Goal: Task Accomplishment & Management: Complete application form

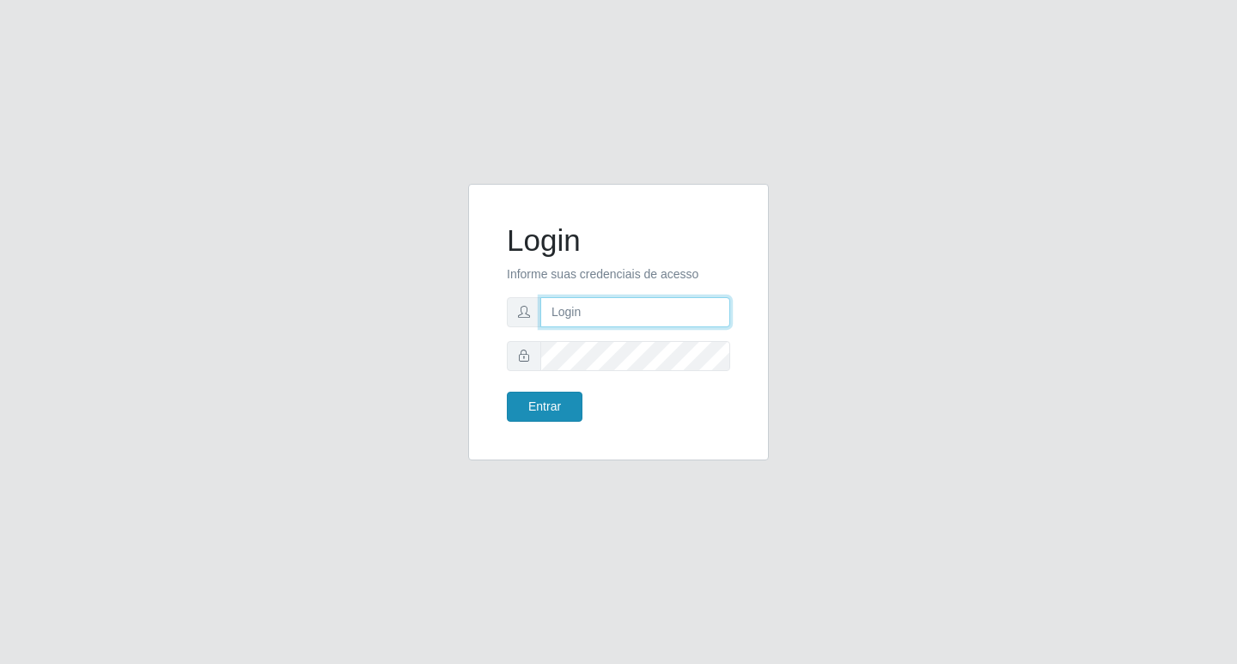
type input "rejane@bcruzarmas"
click at [528, 398] on button "Entrar" at bounding box center [545, 407] width 76 height 30
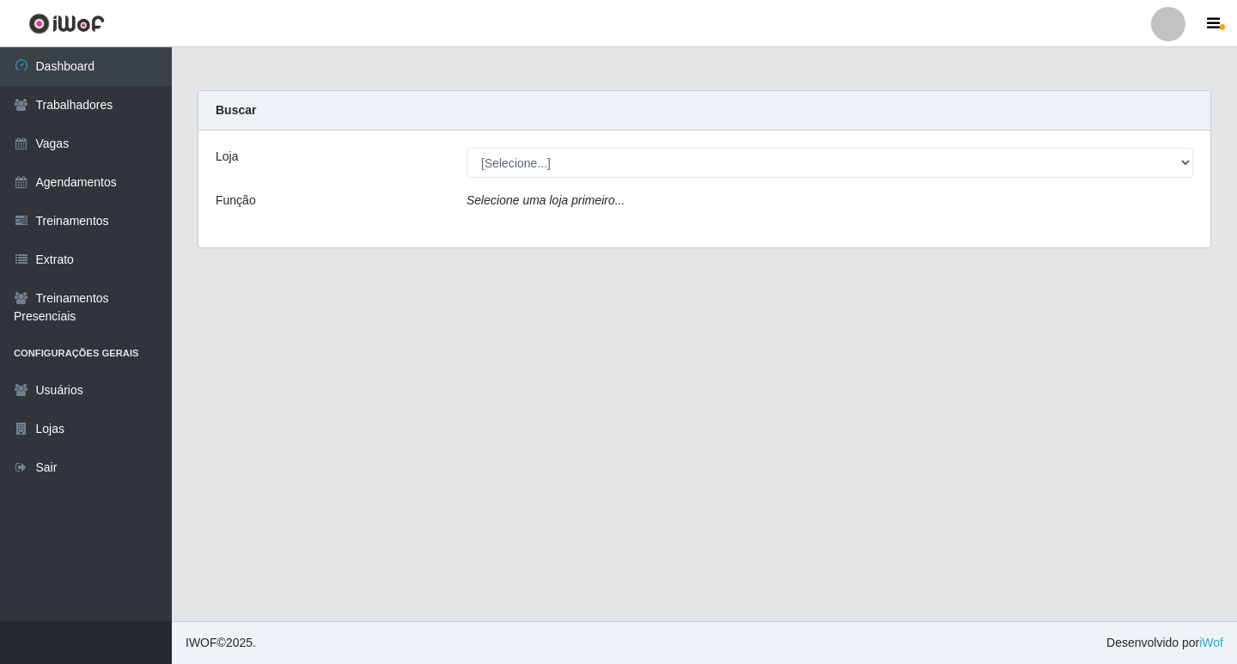
click at [481, 206] on icon "Selecione uma loja primeiro..." at bounding box center [545, 200] width 158 height 14
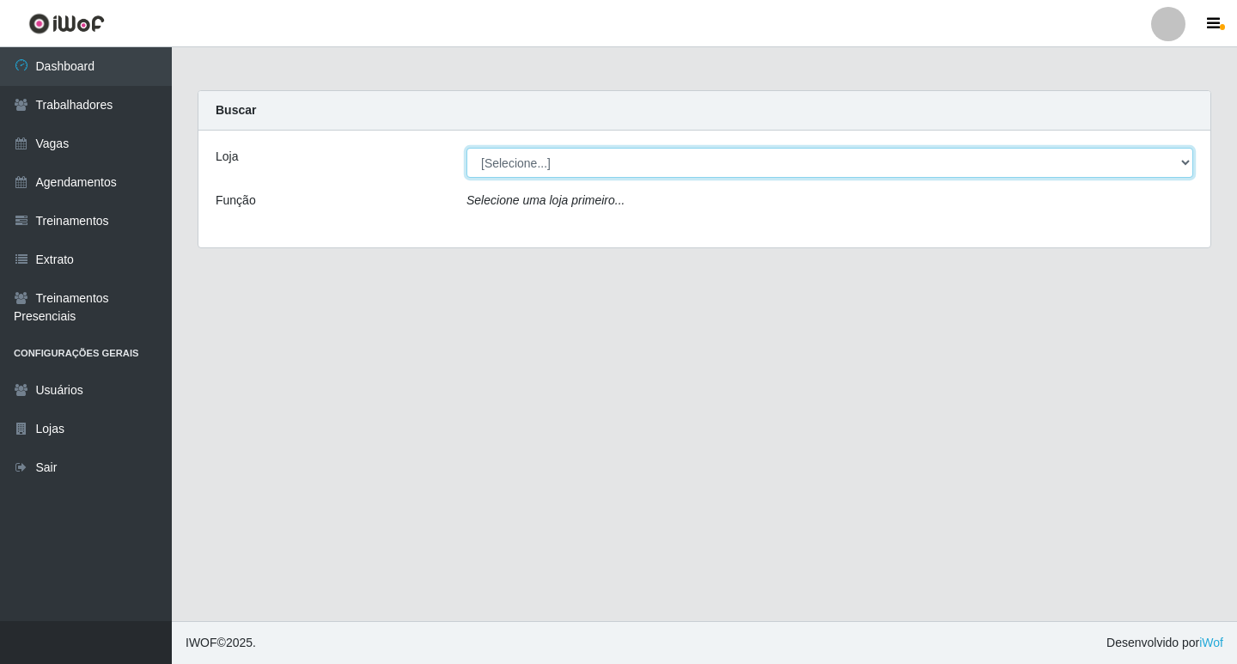
click at [489, 150] on select "[Selecione...] Bemais Supermercados - Cruz das Armas" at bounding box center [829, 163] width 727 height 30
select select "412"
click at [466, 148] on select "[Selecione...] Bemais Supermercados - Cruz das Armas" at bounding box center [829, 163] width 727 height 30
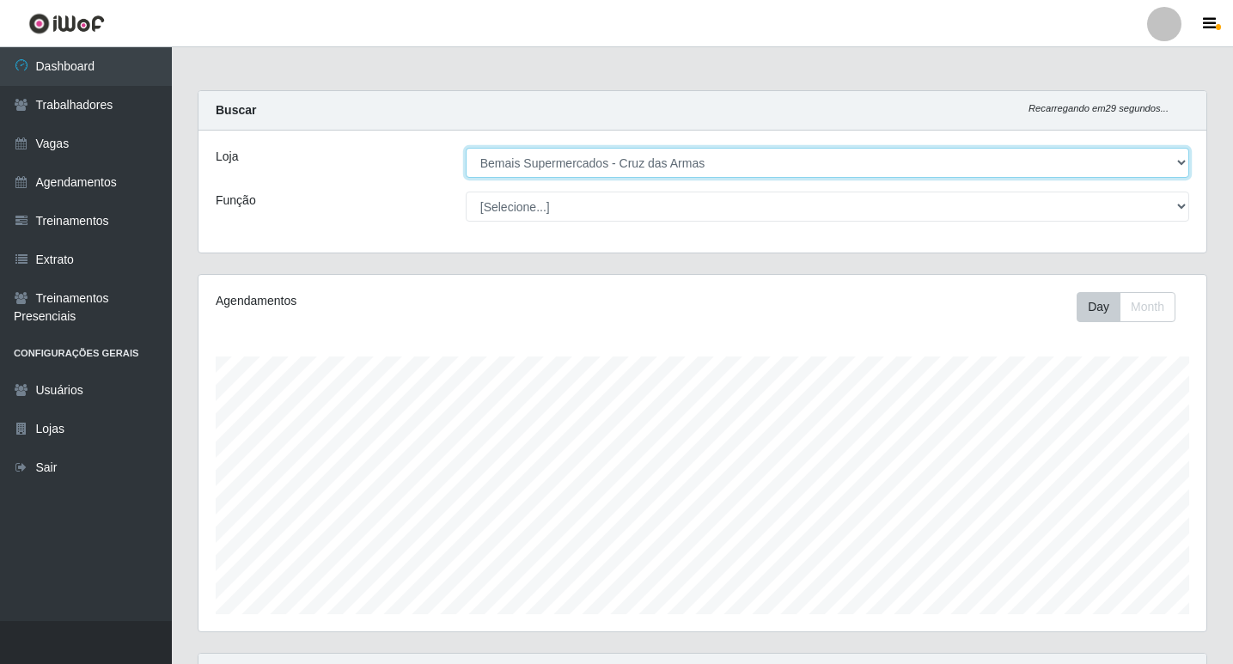
scroll to position [356, 1008]
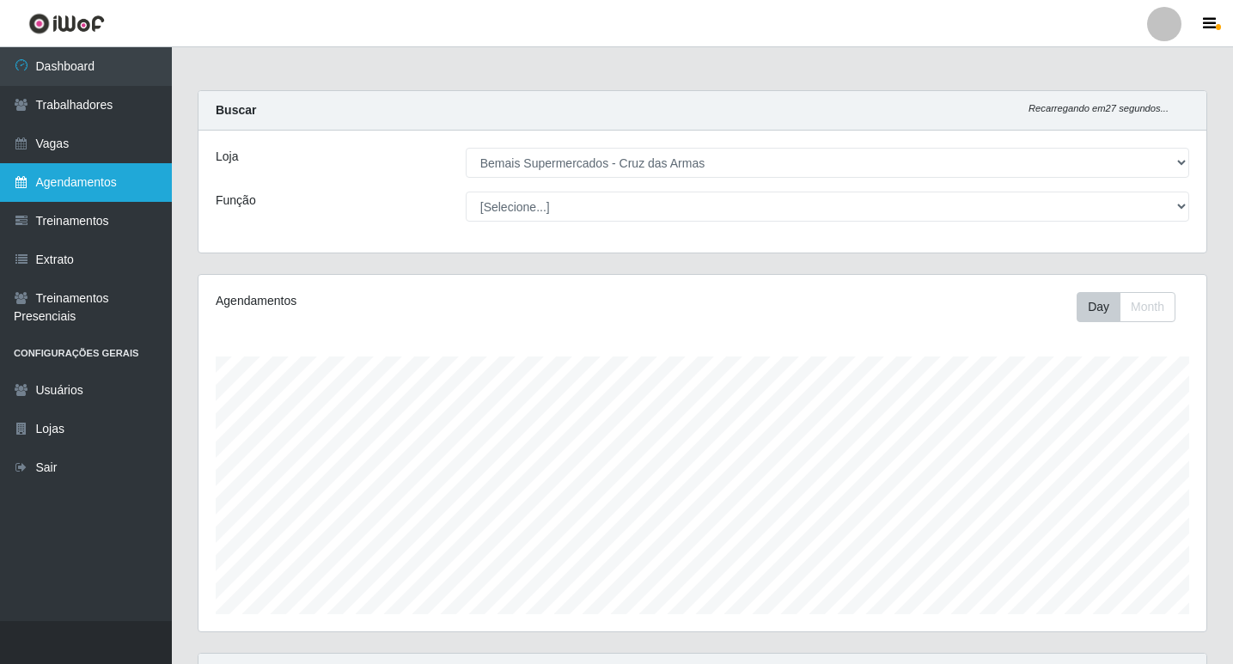
click at [65, 187] on link "Agendamentos" at bounding box center [86, 182] width 172 height 39
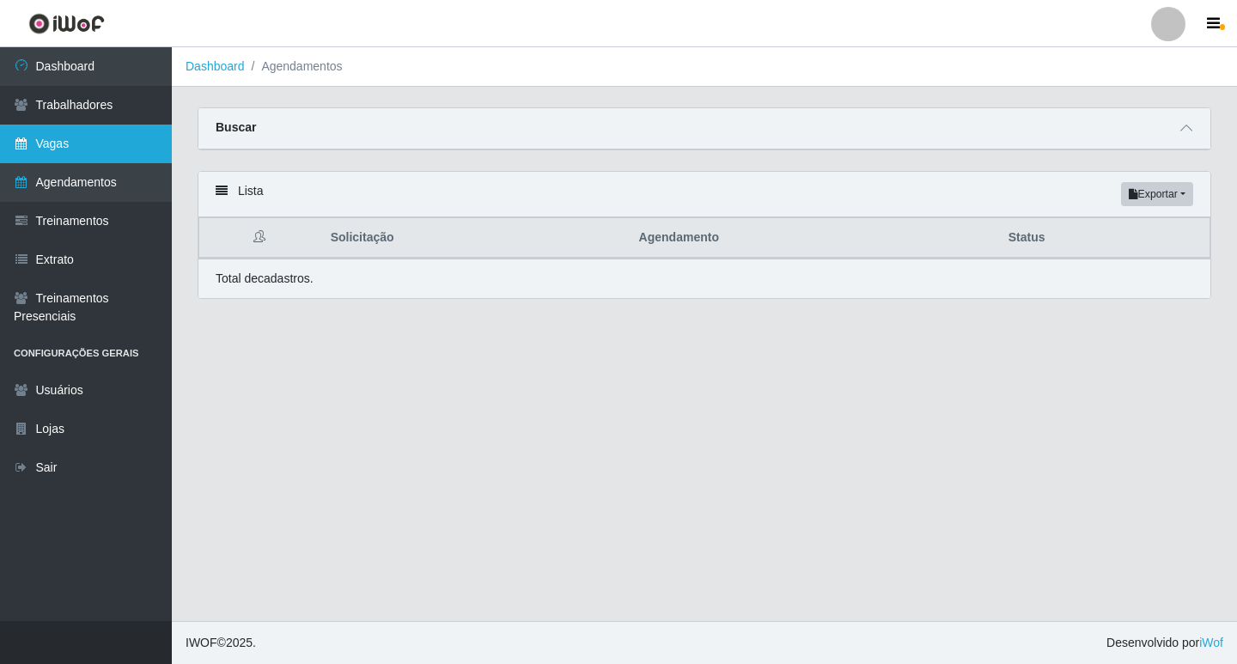
click at [36, 136] on link "Vagas" at bounding box center [86, 144] width 172 height 39
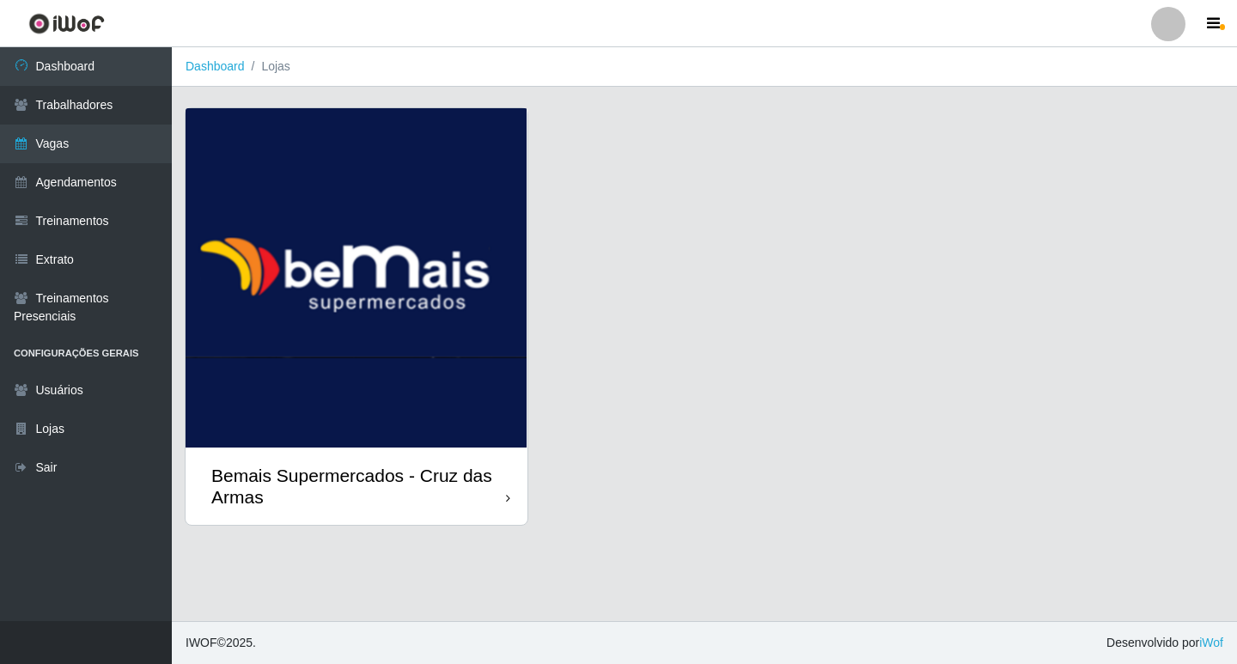
click at [343, 334] on img at bounding box center [357, 277] width 342 height 339
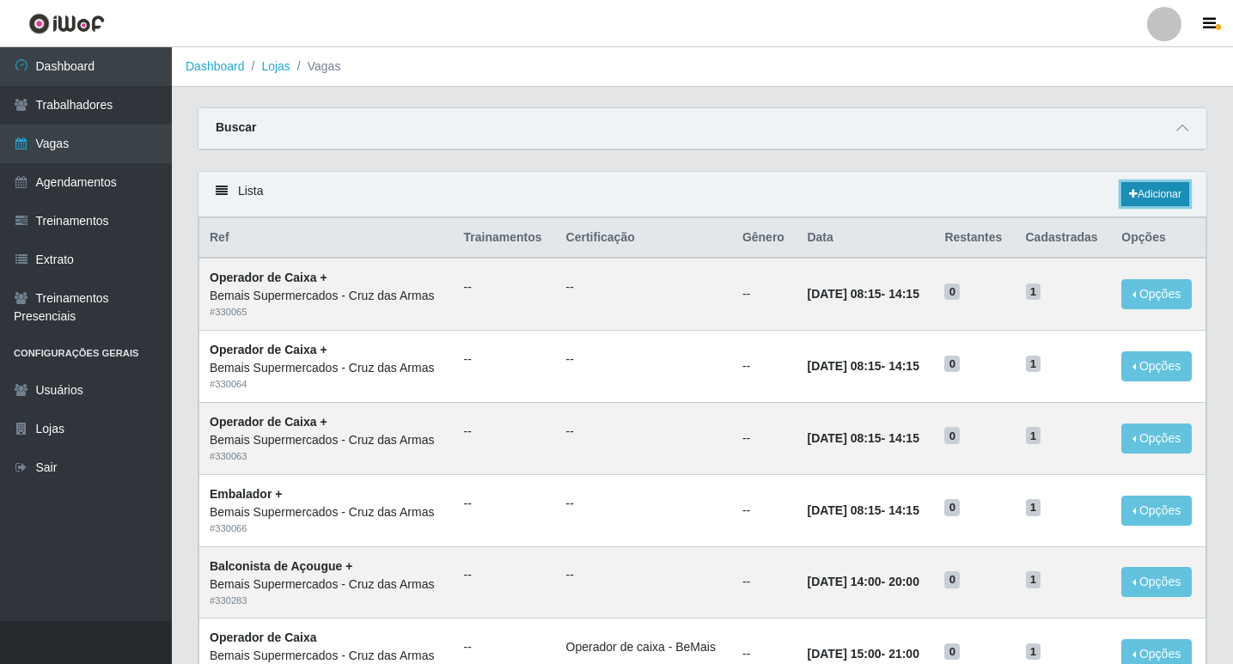
click at [1157, 190] on link "Adicionar" at bounding box center [1155, 194] width 68 height 24
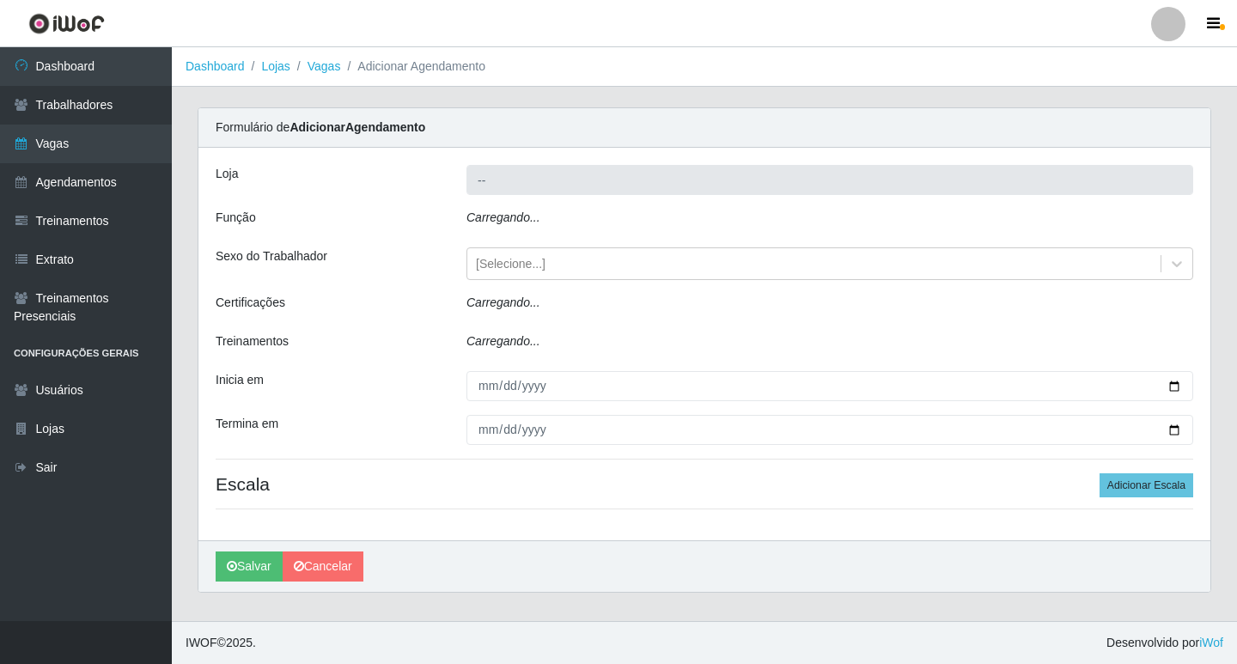
type input "Bemais Supermercados - Cruz das Armas"
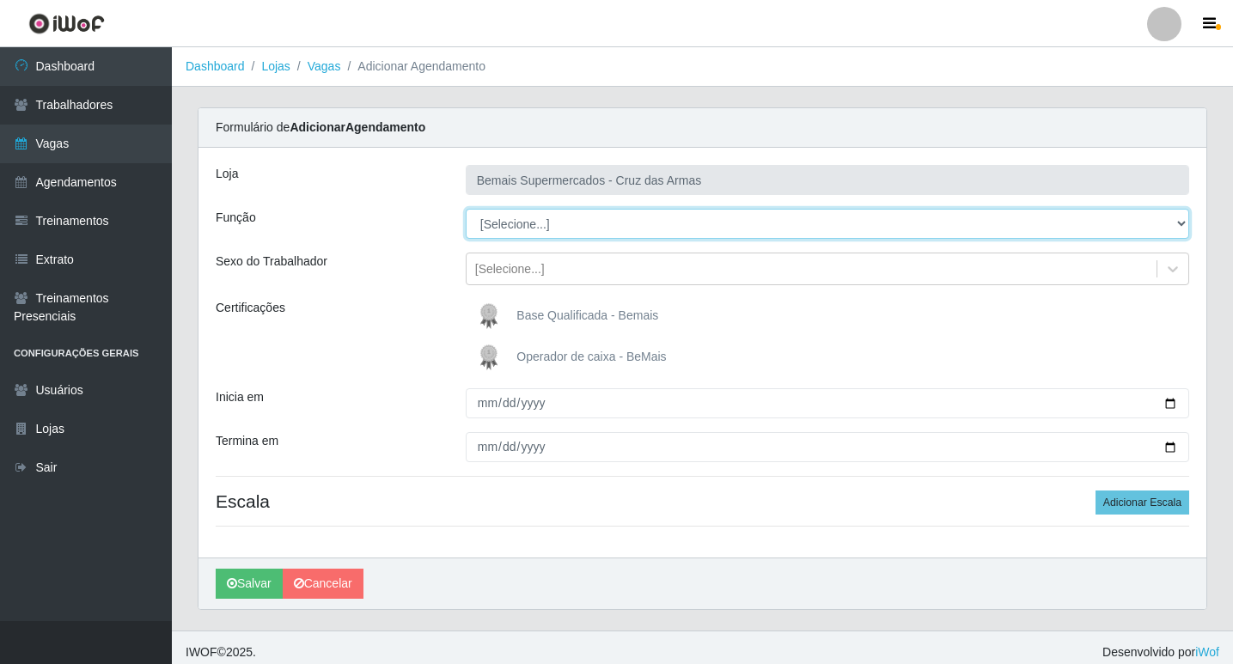
click at [510, 226] on select "[Selecione...] ASG ASG + ASG ++ Auxiliar de Estacionamento Auxiliar de Estacion…" at bounding box center [827, 224] width 723 height 30
select select "72"
click at [466, 209] on select "[Selecione...] ASG ASG + ASG ++ Auxiliar de Estacionamento Auxiliar de Estacion…" at bounding box center [827, 224] width 723 height 30
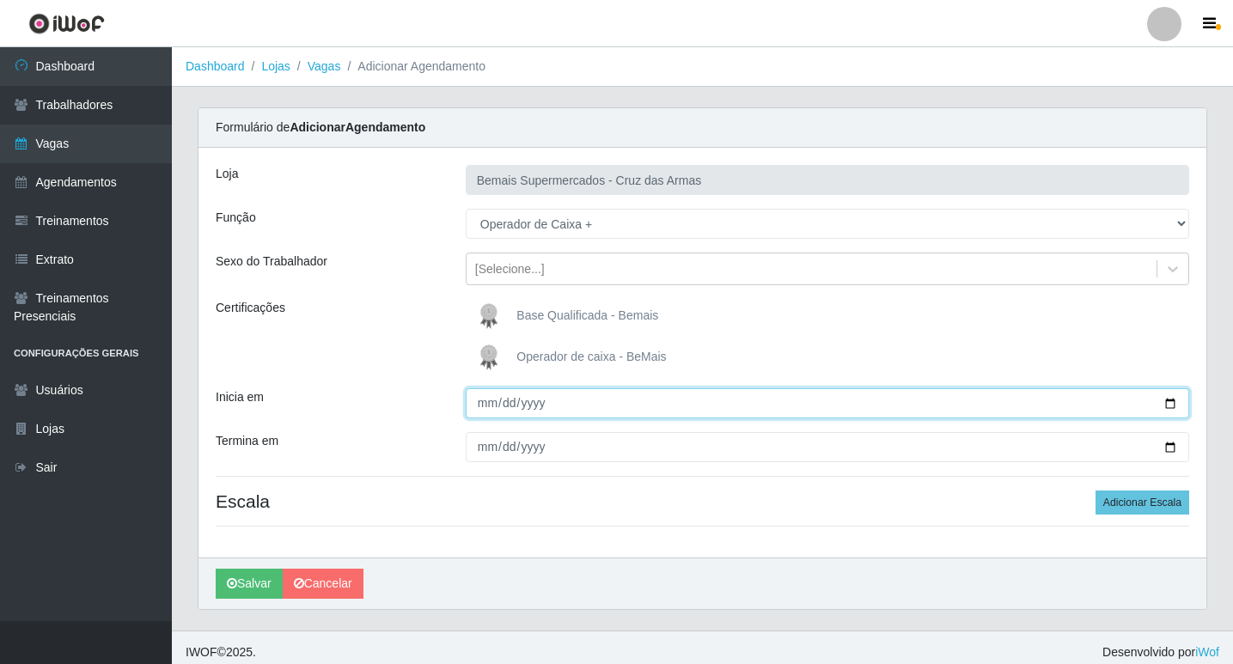
click at [483, 411] on input "Inicia em" at bounding box center [827, 403] width 723 height 30
type input "[DATE]"
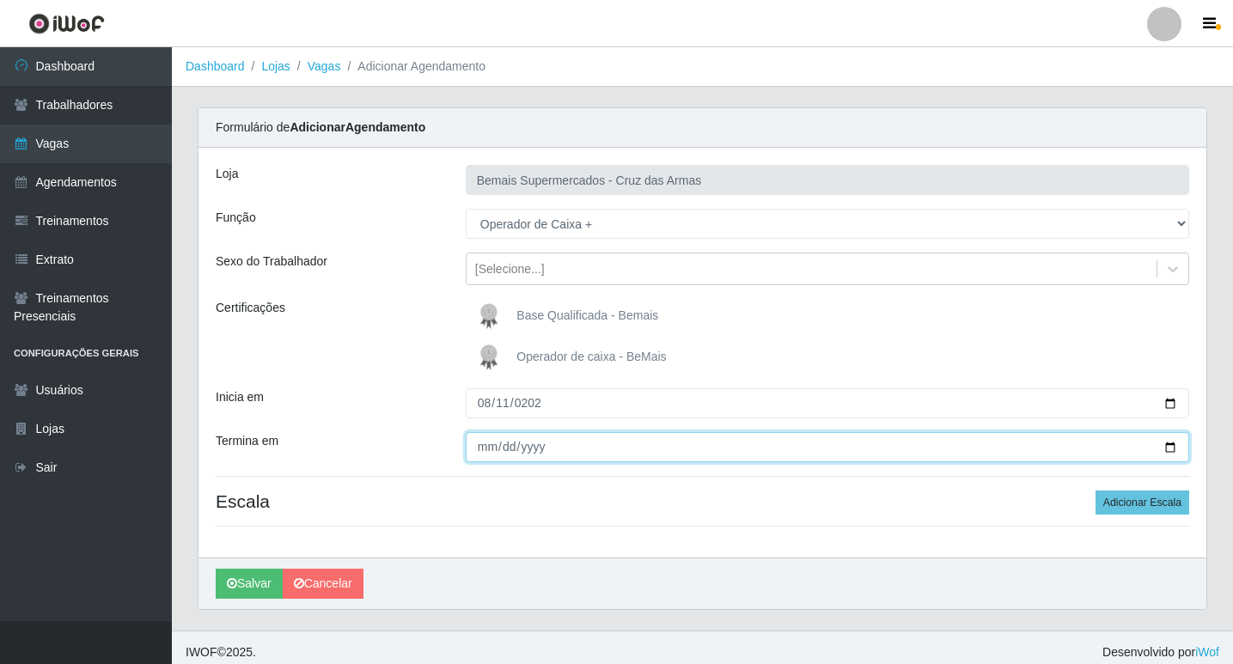
click at [480, 450] on input "Termina em" at bounding box center [827, 447] width 723 height 30
type input "[DATE]"
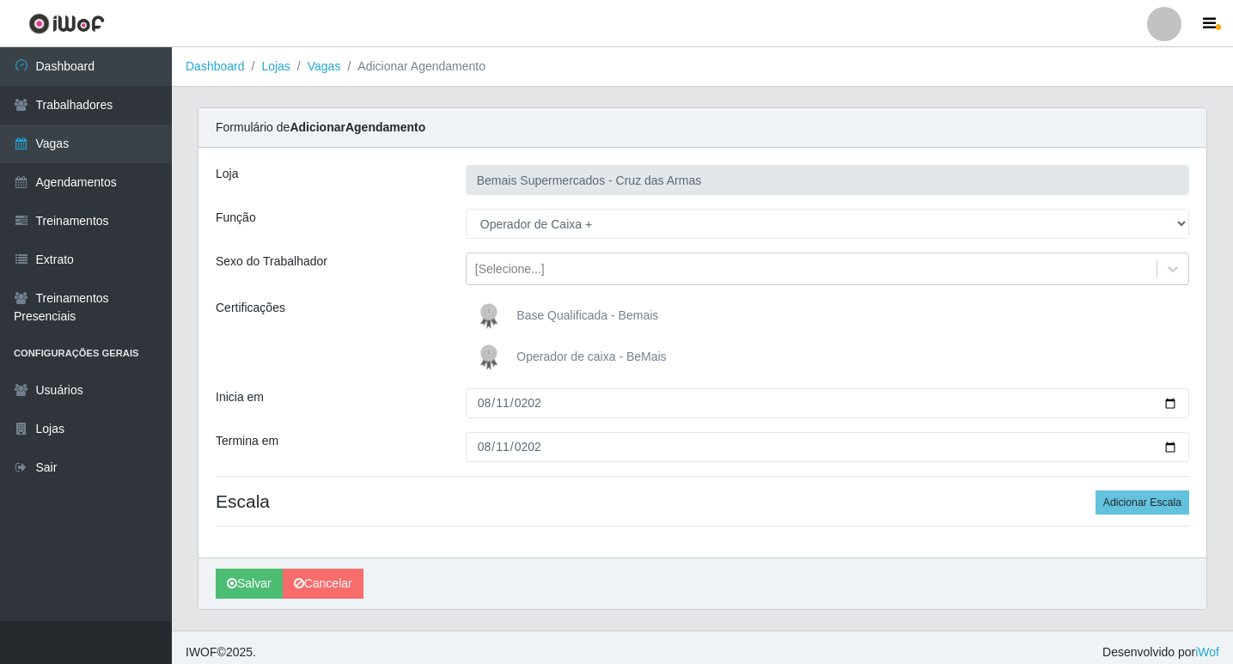
click at [531, 496] on h4 "Escala Adicionar Escala" at bounding box center [702, 500] width 973 height 21
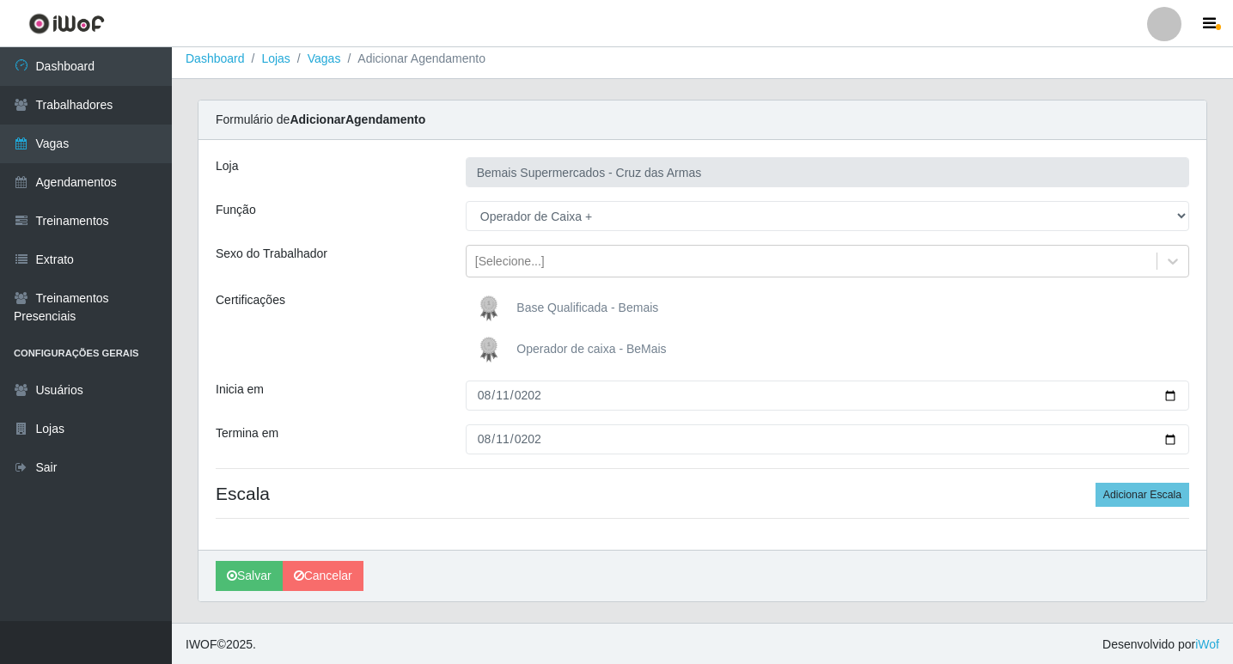
scroll to position [9, 0]
click at [356, 480] on div "Loja Bemais Supermercados - Cruz das Armas Função [Selecione...] ASG ASG + ASG …" at bounding box center [702, 343] width 1008 height 410
click at [1146, 490] on button "Adicionar Escala" at bounding box center [1142, 493] width 94 height 24
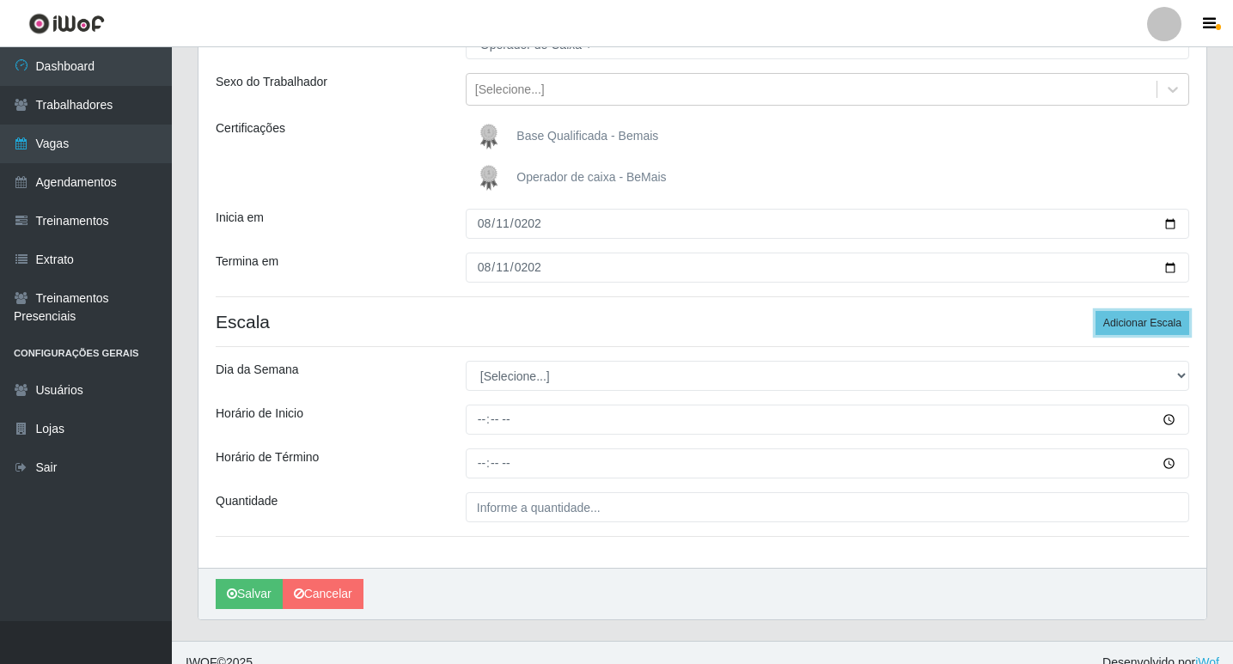
scroll to position [181, 0]
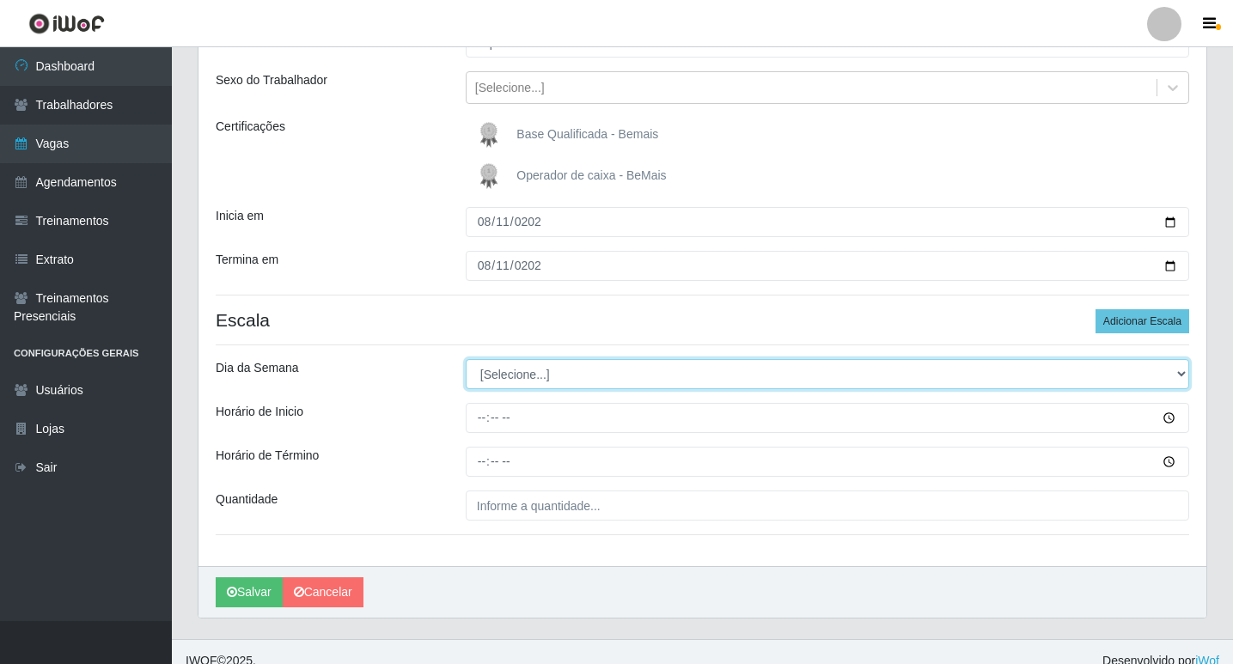
click at [532, 373] on select "[Selecione...] Segunda Terça Quarta Quinta Sexta Sábado Domingo" at bounding box center [827, 374] width 723 height 30
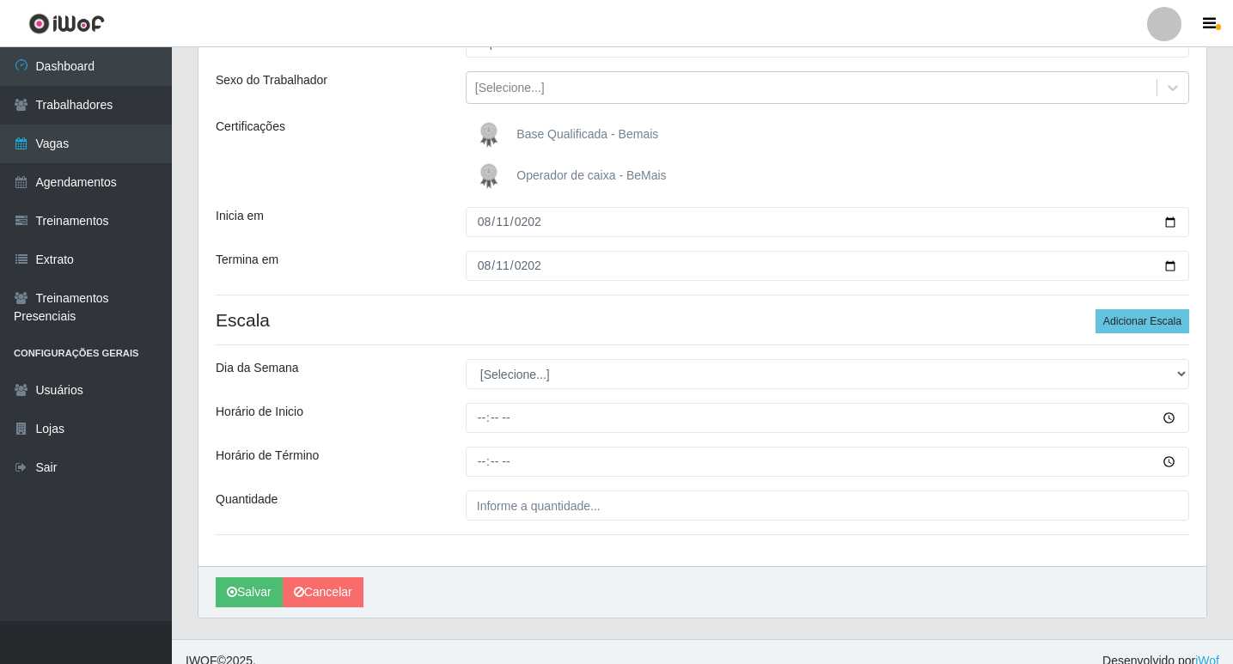
click at [510, 343] on div "Loja Bemais Supermercados - Cruz das Armas Função [Selecione...] ASG ASG + ASG …" at bounding box center [702, 267] width 1008 height 600
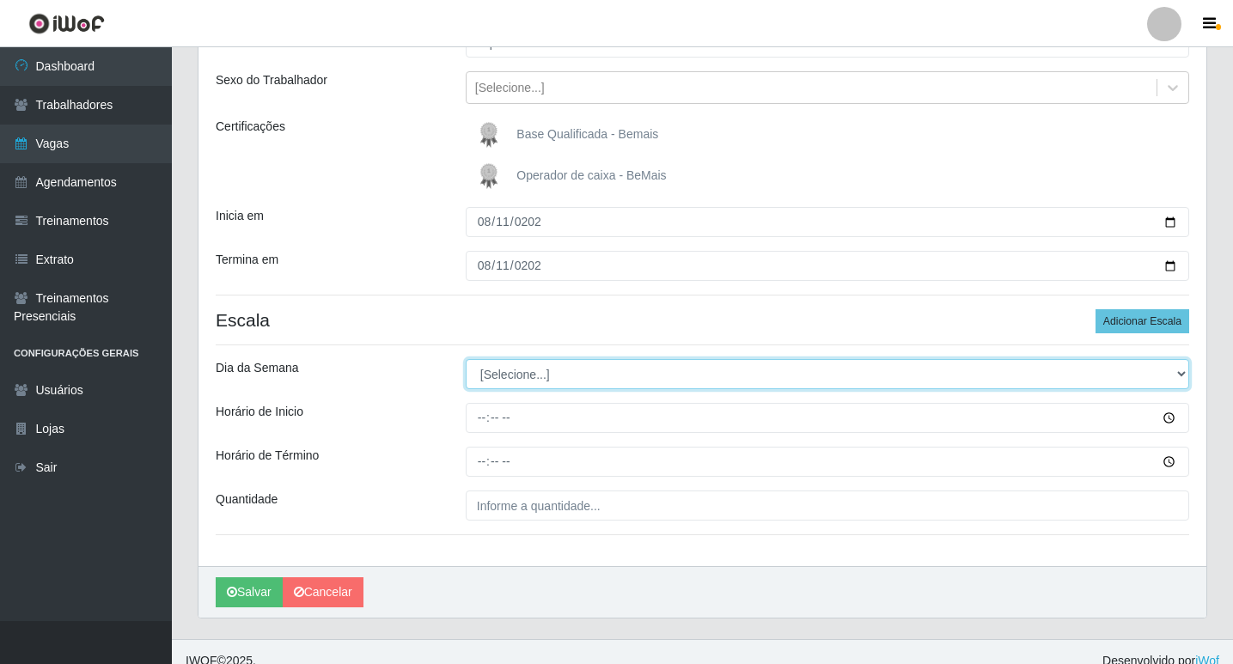
click at [514, 377] on select "[Selecione...] Segunda Terça Quarta Quinta Sexta Sábado Domingo" at bounding box center [827, 374] width 723 height 30
select select "1"
click at [466, 359] on select "[Selecione...] Segunda Terça Quarta Quinta Sexta Sábado Domingo" at bounding box center [827, 374] width 723 height 30
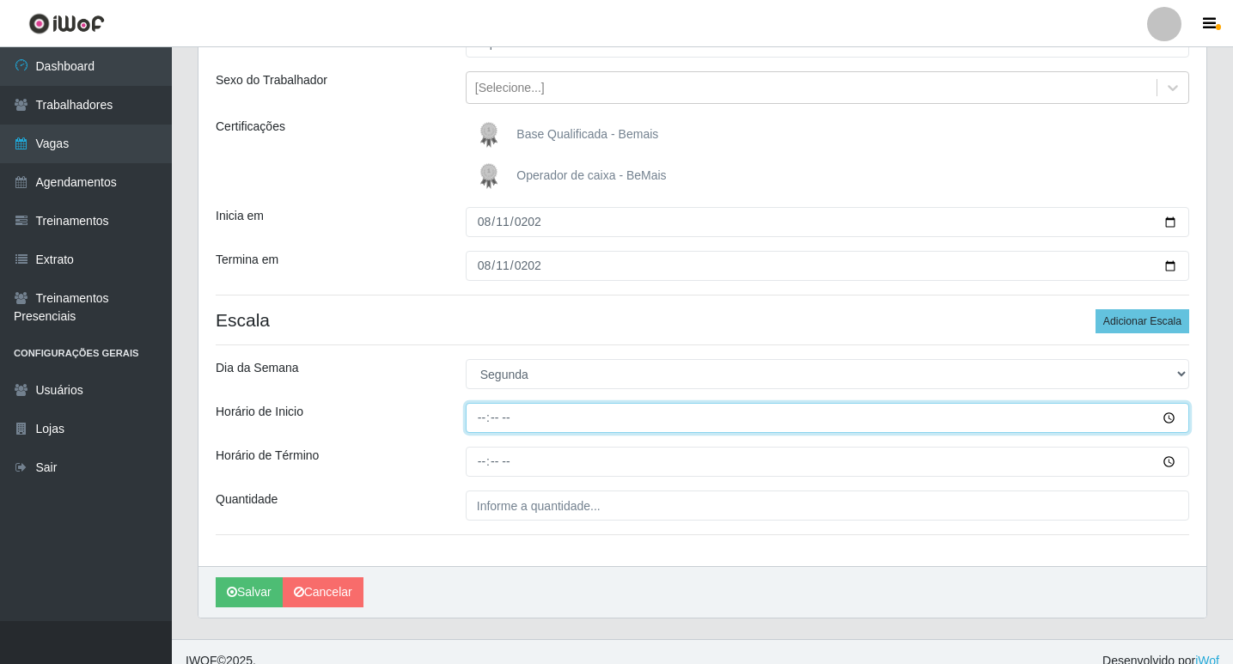
click at [473, 418] on input "Horário de Inicio" at bounding box center [827, 418] width 723 height 30
type input "15:00"
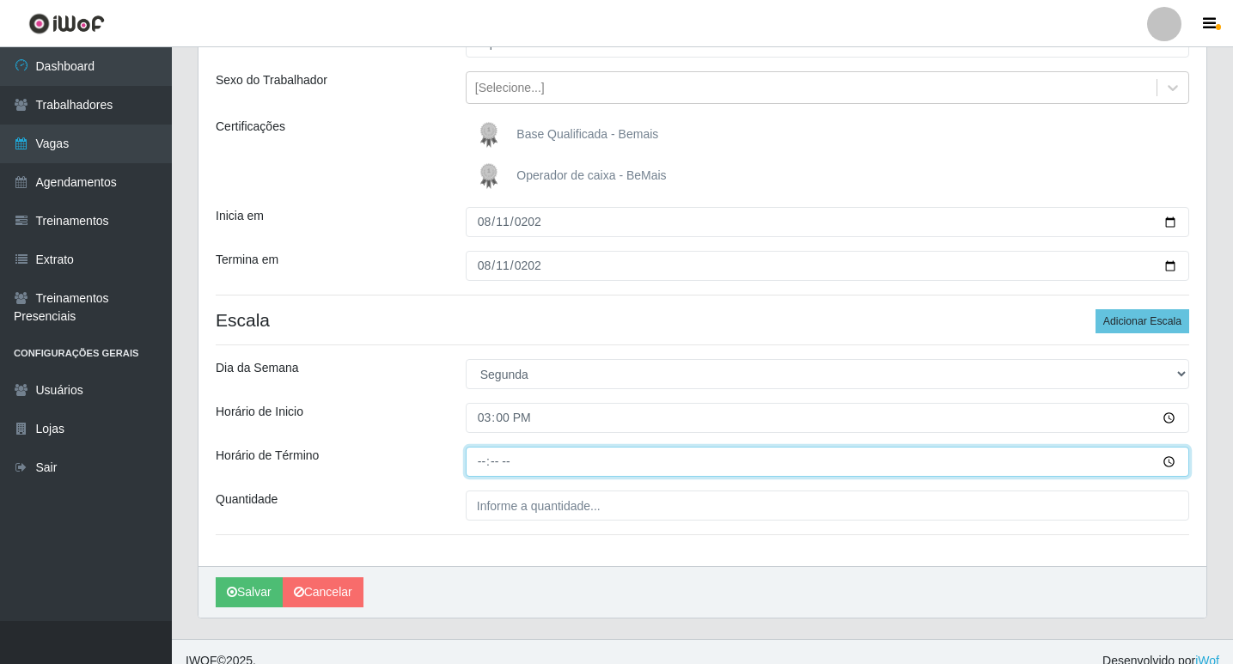
drag, startPoint x: 479, startPoint y: 460, endPoint x: 506, endPoint y: 492, distance: 42.1
click at [486, 473] on input "Horário de Término" at bounding box center [827, 462] width 723 height 30
type input "21:00"
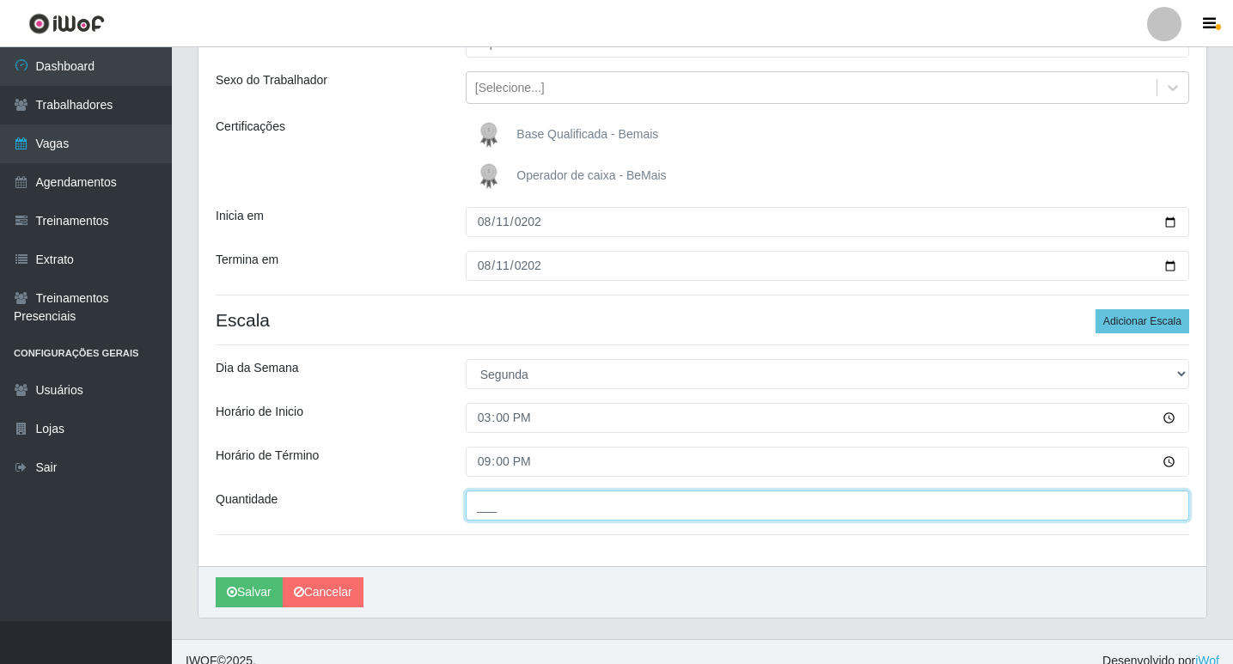
click at [527, 503] on input "___" at bounding box center [827, 505] width 723 height 30
type input "01_"
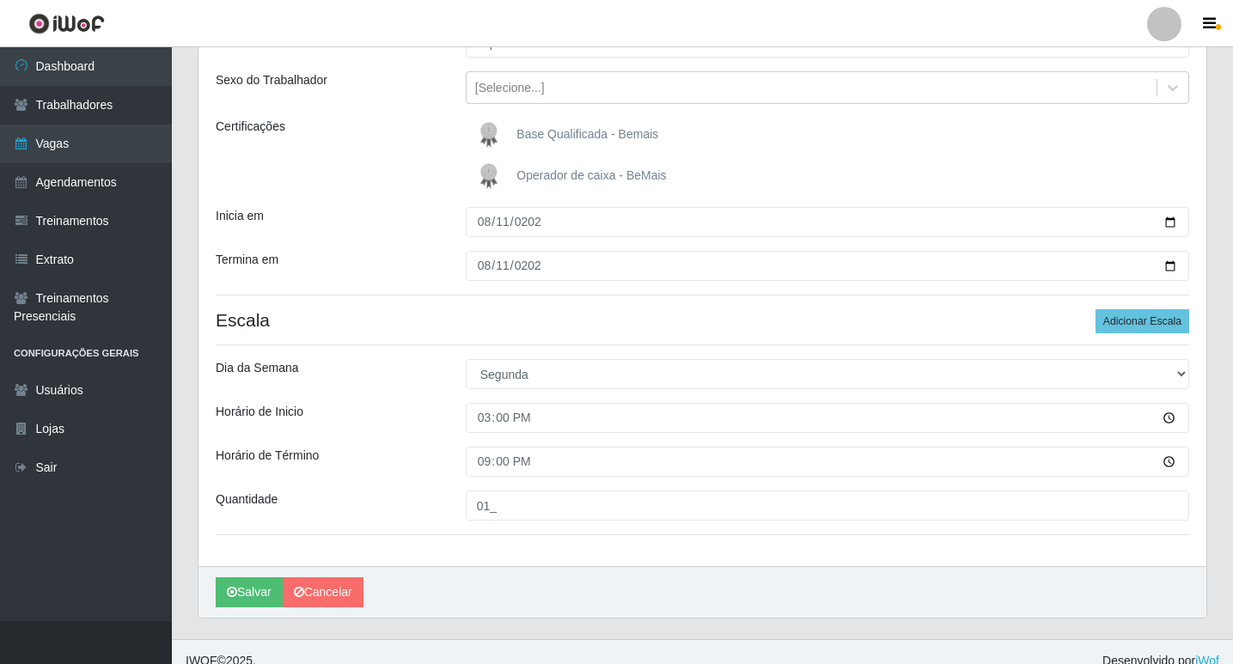
click at [431, 573] on div "[PERSON_NAME]" at bounding box center [702, 592] width 1008 height 52
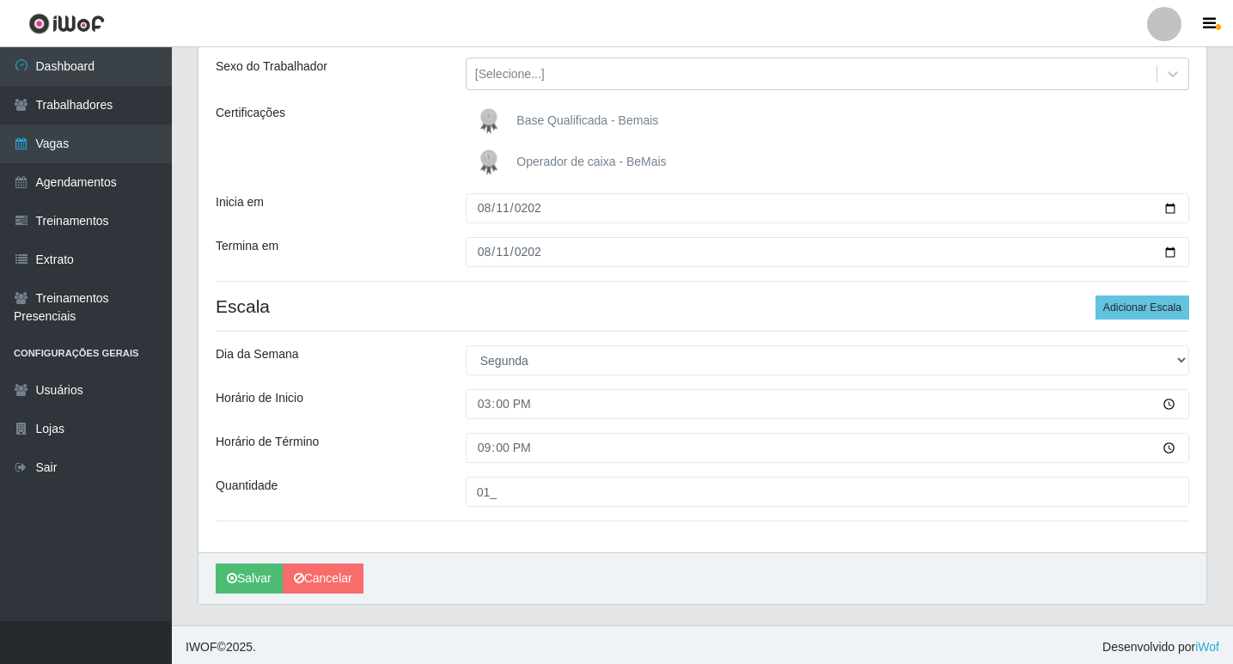
scroll to position [199, 0]
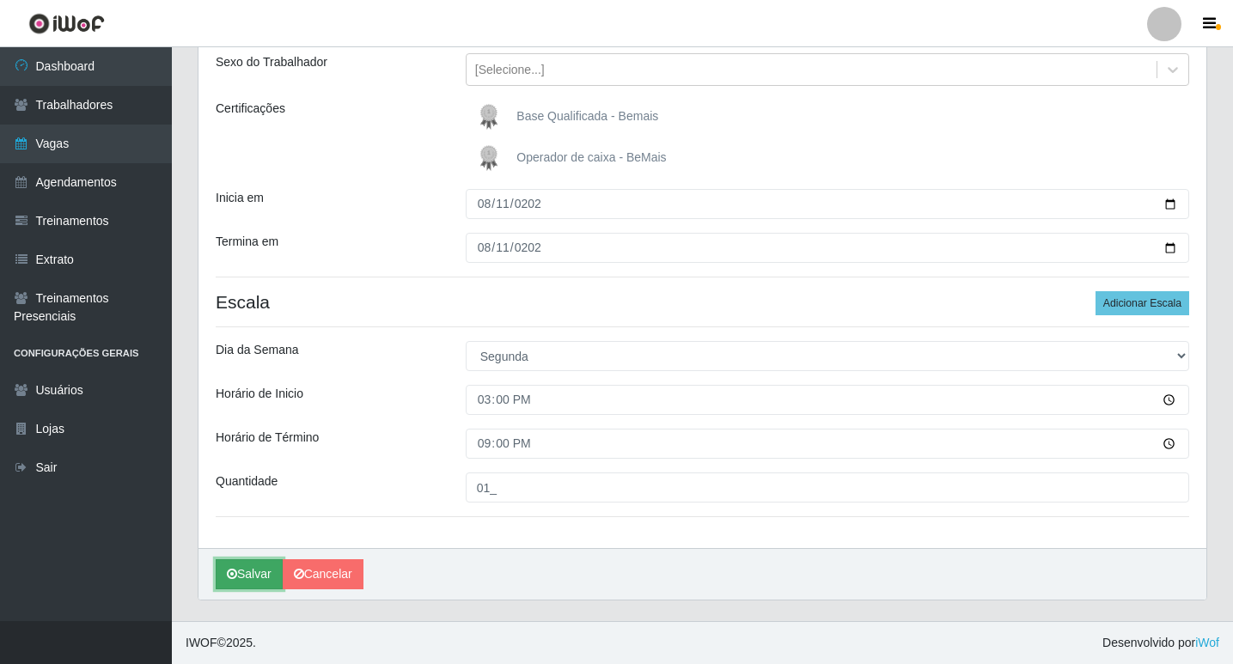
click at [261, 579] on button "Salvar" at bounding box center [249, 574] width 67 height 30
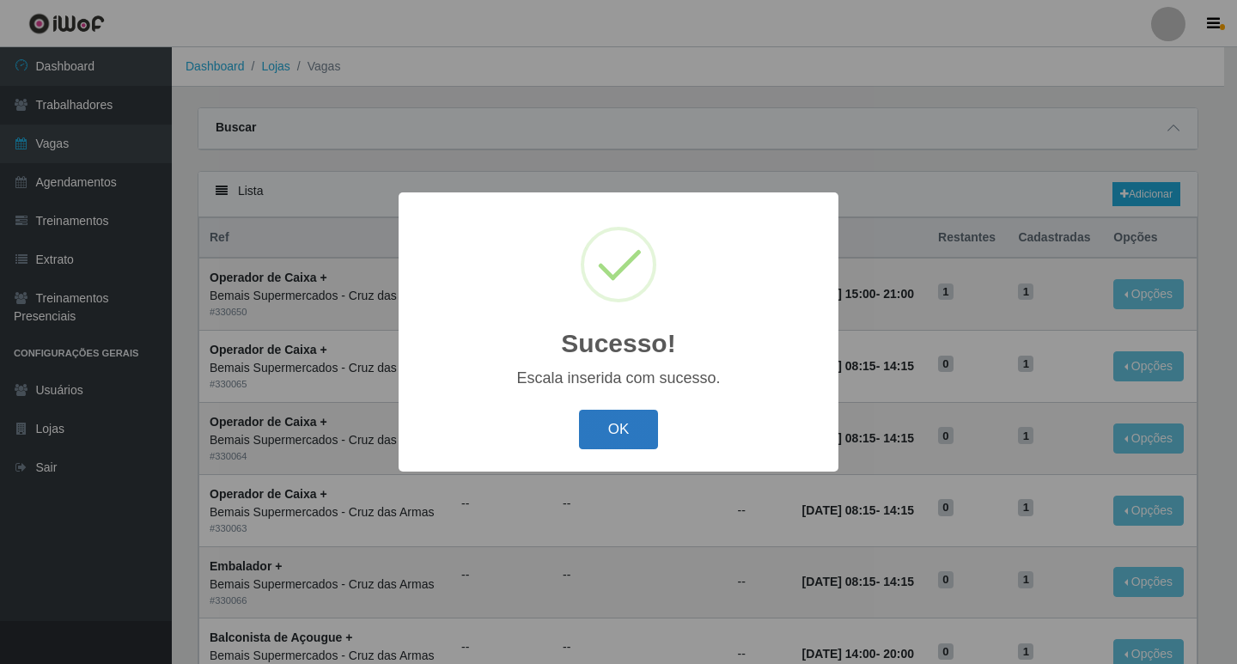
click at [618, 431] on button "OK" at bounding box center [619, 430] width 80 height 40
